Goal: Information Seeking & Learning: Find specific fact

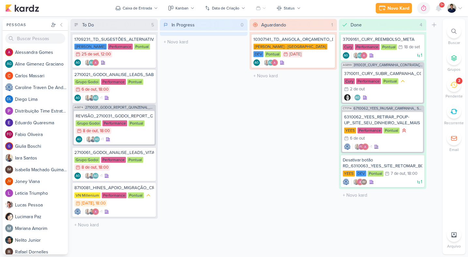
click at [453, 85] on icon at bounding box center [453, 84] width 7 height 7
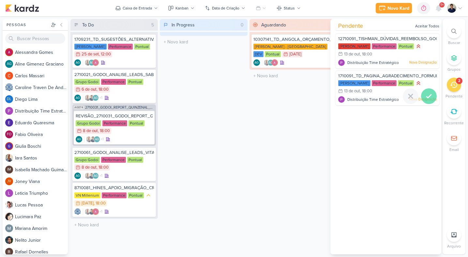
click at [425, 94] on icon at bounding box center [429, 96] width 8 height 8
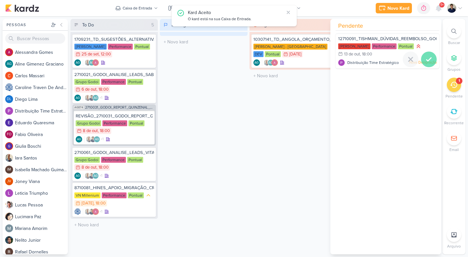
click at [425, 57] on icon at bounding box center [429, 59] width 8 height 8
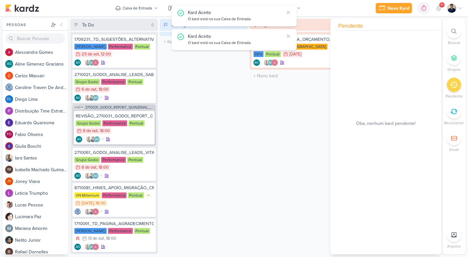
click at [200, 137] on div "In Progress 0 Mover Para Esquerda Mover Para Direita [GEOGRAPHIC_DATA] O título…" at bounding box center [203, 136] width 87 height 235
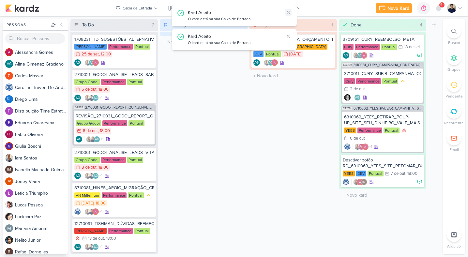
click at [288, 12] on icon at bounding box center [288, 12] width 3 height 3
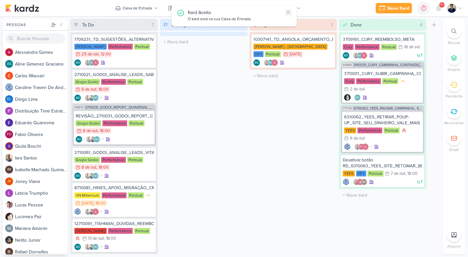
click at [288, 12] on icon at bounding box center [288, 12] width 3 height 3
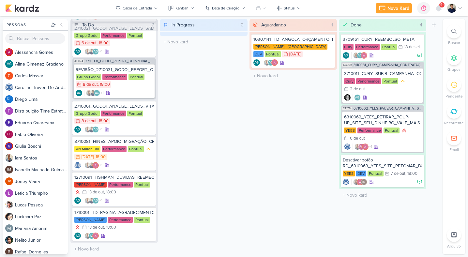
scroll to position [48, 0]
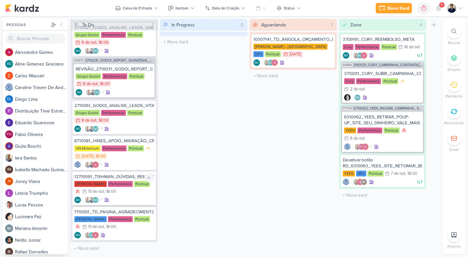
click at [139, 195] on div "12710091_TISHMAN_DÚVIDAS_REEMBOLSO_GOOGLE [PERSON_NAME] Performance Pontual 13/…" at bounding box center [113, 188] width 83 height 34
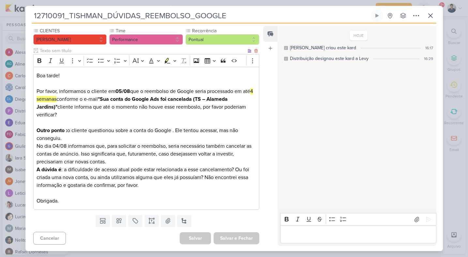
scroll to position [0, 0]
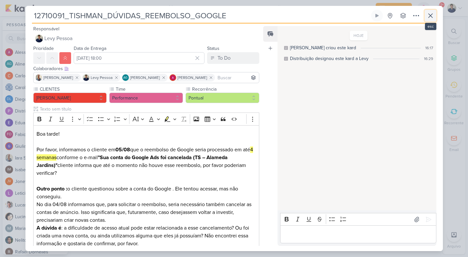
click at [431, 17] on icon at bounding box center [430, 16] width 4 height 4
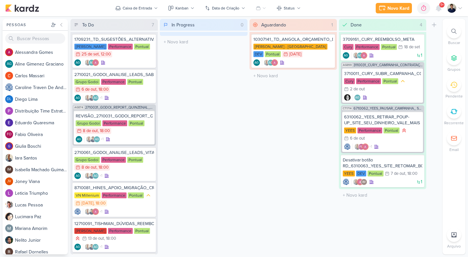
click at [452, 34] on div at bounding box center [454, 31] width 14 height 14
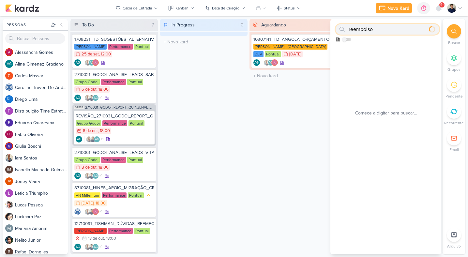
type input "reembolso"
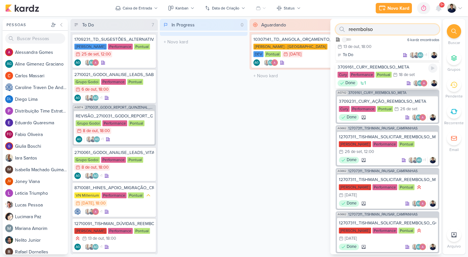
scroll to position [20, 0]
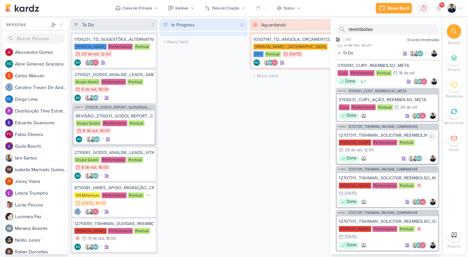
click at [412, 137] on div "12707311_TISHMAN_SOLICITAR_REEMBOLSO_META_V2" at bounding box center [387, 135] width 97 height 6
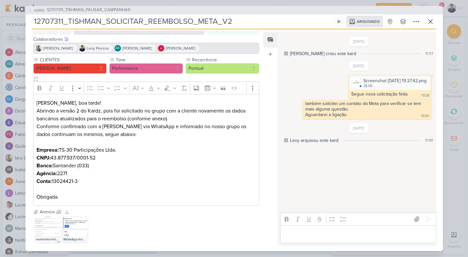
scroll to position [40, 0]
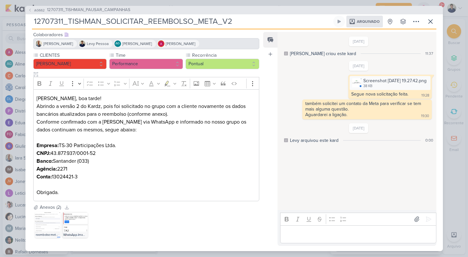
click at [78, 145] on p "Empresa: TS-30 Participações Ltda. CNPJ: 43.877.937/0001-52 Banco: Santander (0…" at bounding box center [146, 168] width 219 height 55
click at [116, 145] on p "Empresa: TS-30 Participações Ltda. CNPJ: 43.877.937/0001-52 Banco: Santander (0…" at bounding box center [146, 168] width 219 height 55
drag, startPoint x: 119, startPoint y: 145, endPoint x: 61, endPoint y: 146, distance: 57.7
click at [61, 146] on p "Empresa: TS-30 Participações Ltda. CNPJ: 43.877.937/0001-52 Banco: Santander (0…" at bounding box center [146, 168] width 219 height 55
copy p "TS-30 Participações Ltda."
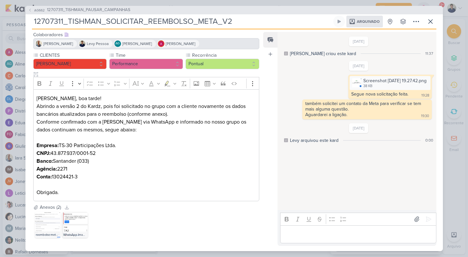
click at [78, 153] on p "Empresa: TS-30 Participações Ltda. CNPJ: 43.877.937/0001-52 Banco: Santander (0…" at bounding box center [146, 168] width 219 height 55
drag, startPoint x: 83, startPoint y: 178, endPoint x: 37, endPoint y: 154, distance: 52.1
click at [37, 154] on p "Empresa: TS-30 Participações Ltda. CNPJ: 43.877.937/0001-52 Banco: Santander (0…" at bounding box center [146, 168] width 219 height 55
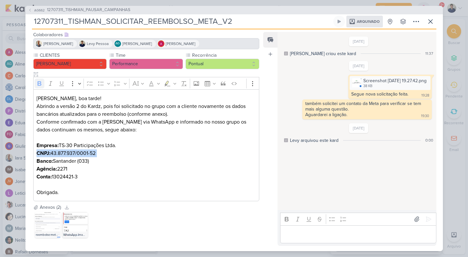
copy p "CNPJ: 43.877.937/0001-52 Banco: Santander (033) Agência: 2271 Conta: 13024421-3"
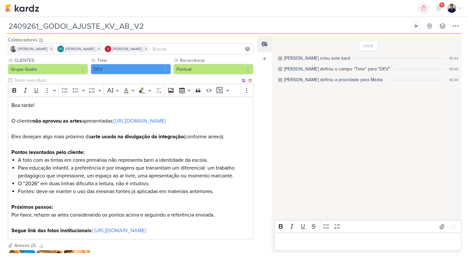
scroll to position [43, 0]
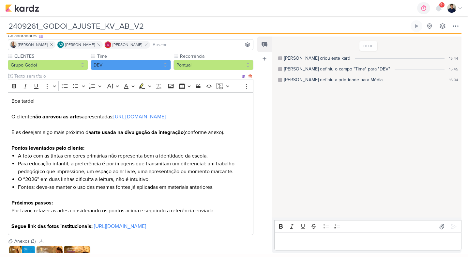
click at [113, 120] on link "https://drive.google.com/drive/folders/1peUBG099Wb10Z5ohDWE1KM2KGkaI53FA" at bounding box center [139, 116] width 52 height 7
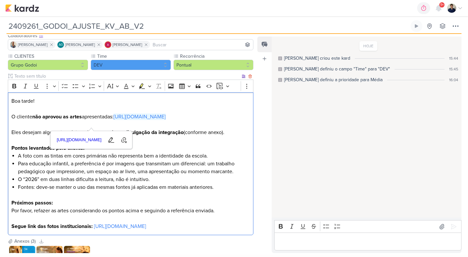
click at [232, 128] on p "Editor editing area: main" at bounding box center [130, 125] width 239 height 8
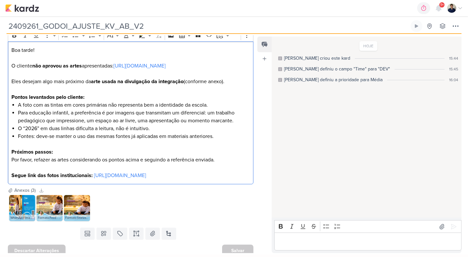
scroll to position [115, 0]
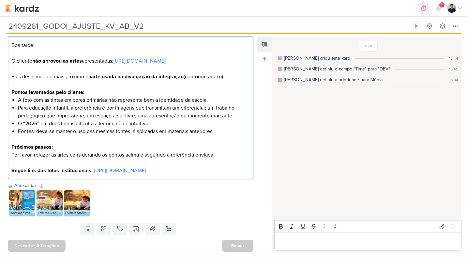
click at [19, 198] on img at bounding box center [22, 203] width 26 height 26
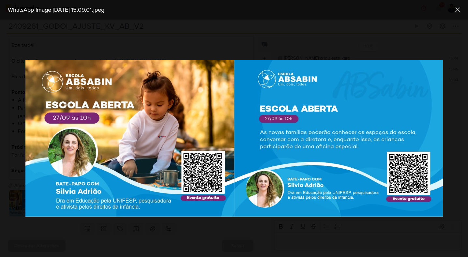
click at [339, 57] on div at bounding box center [234, 138] width 468 height 237
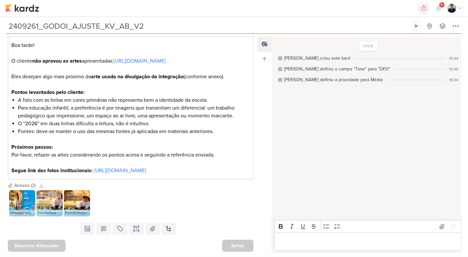
click at [52, 202] on img at bounding box center [50, 203] width 26 height 26
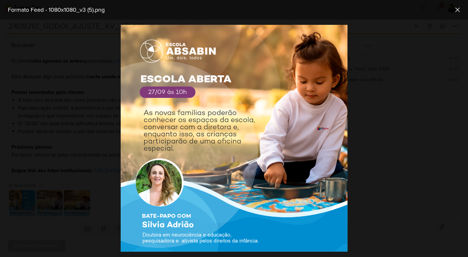
click at [370, 112] on div at bounding box center [234, 138] width 468 height 237
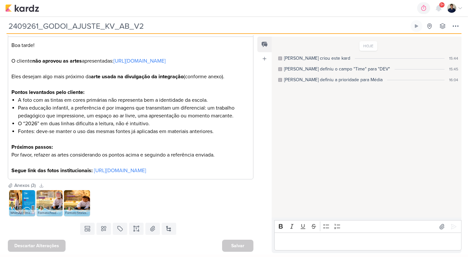
click at [52, 200] on img at bounding box center [50, 203] width 26 height 26
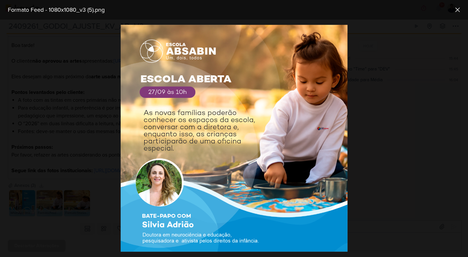
click at [406, 125] on div at bounding box center [234, 138] width 468 height 237
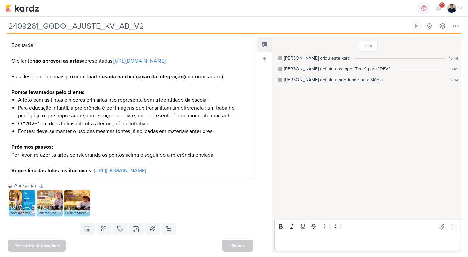
click at [47, 204] on img at bounding box center [50, 203] width 26 height 26
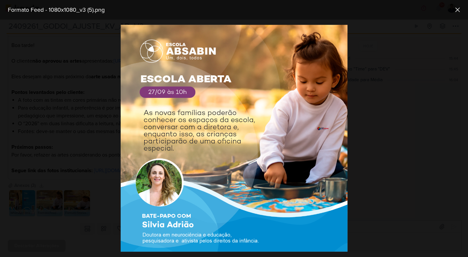
click at [382, 81] on div at bounding box center [234, 138] width 468 height 237
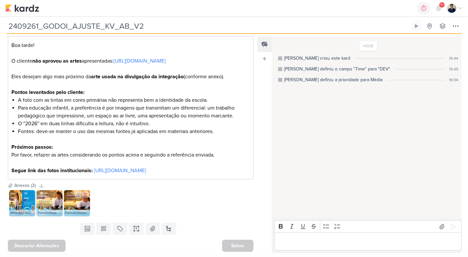
click at [70, 203] on img at bounding box center [77, 203] width 26 height 26
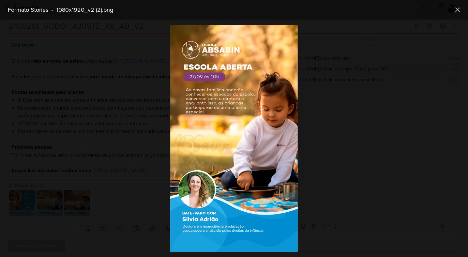
click at [341, 101] on div at bounding box center [234, 138] width 468 height 237
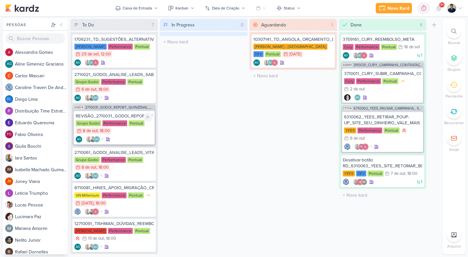
click at [134, 133] on div "Grupo Godoi Performance Pontual 8/10 8 de out , 18:00" at bounding box center [114, 127] width 77 height 14
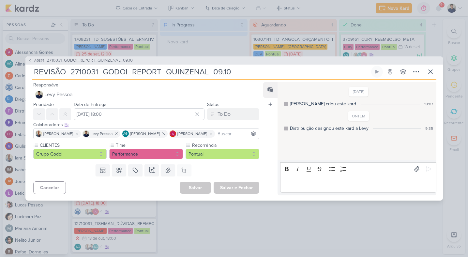
click at [304, 184] on p "Editor editing area: main" at bounding box center [358, 184] width 149 height 8
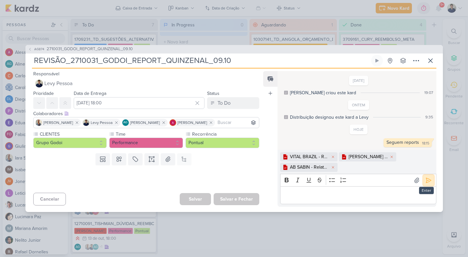
click at [425, 183] on icon at bounding box center [428, 180] width 7 height 7
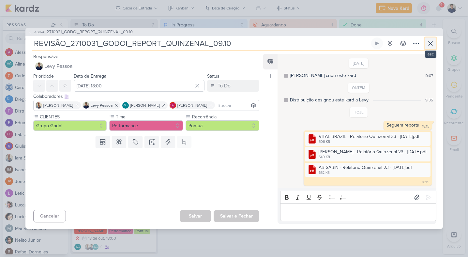
click at [432, 41] on icon at bounding box center [430, 43] width 8 height 8
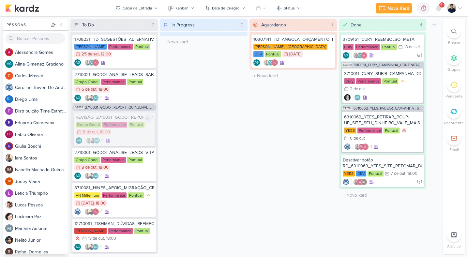
drag, startPoint x: 139, startPoint y: 132, endPoint x: 139, endPoint y: 121, distance: 10.4
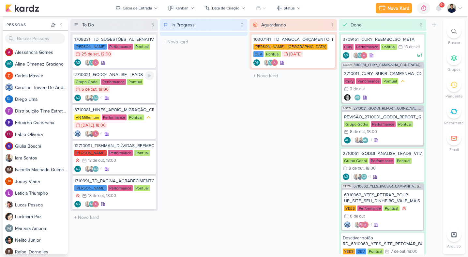
click at [125, 96] on div "AG +1 AG" at bounding box center [114, 98] width 80 height 7
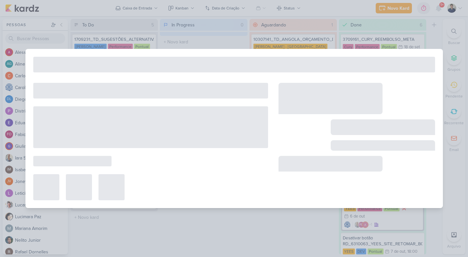
click at [125, 96] on div at bounding box center [150, 91] width 235 height 16
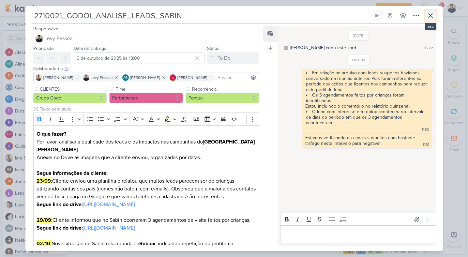
click at [430, 19] on icon at bounding box center [430, 16] width 8 height 8
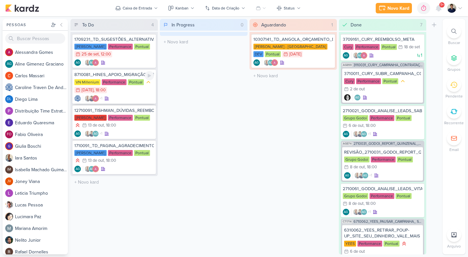
click at [136, 99] on div "+1" at bounding box center [114, 98] width 80 height 7
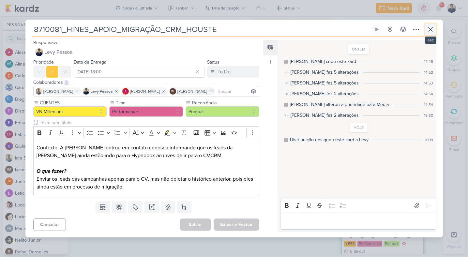
click at [430, 30] on icon at bounding box center [430, 29] width 8 height 8
